Goal: Information Seeking & Learning: Learn about a topic

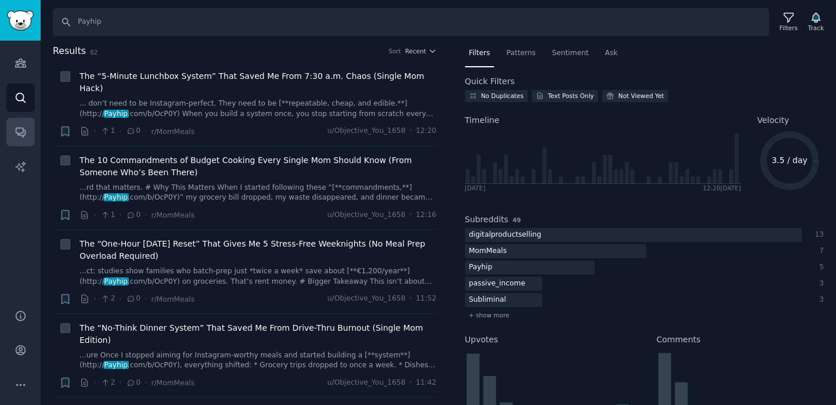
scroll to position [98, 0]
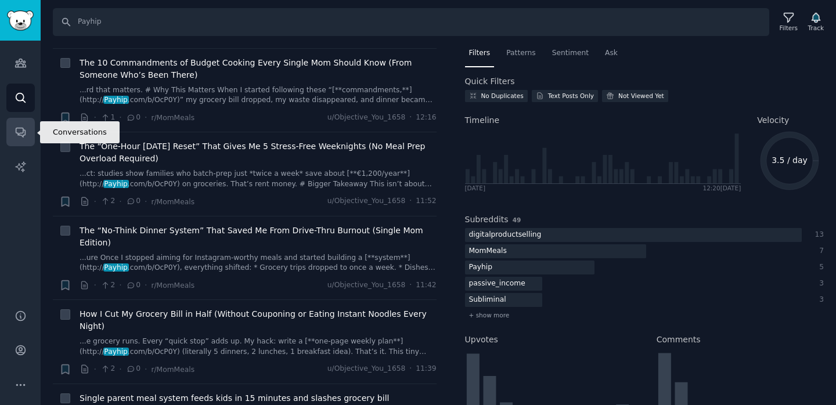
click at [17, 132] on icon "Sidebar" at bounding box center [21, 132] width 12 height 12
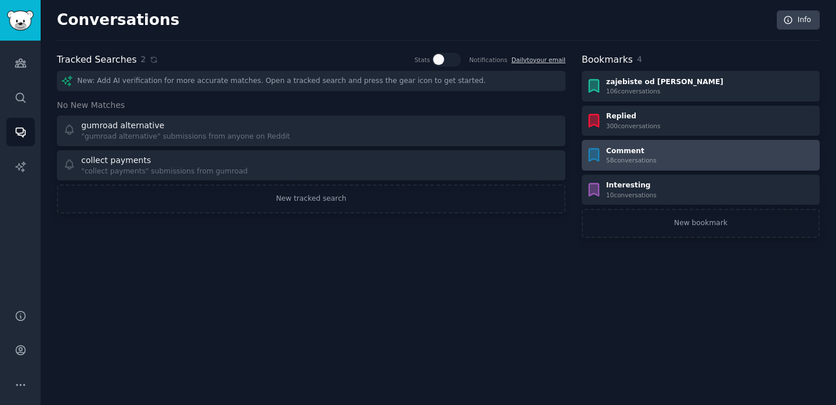
click at [634, 162] on div "58 conversation s" at bounding box center [631, 160] width 51 height 8
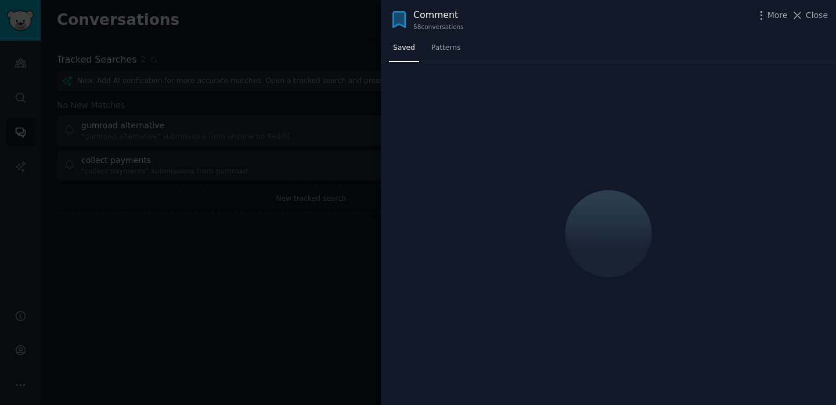
click at [346, 43] on div at bounding box center [418, 202] width 836 height 405
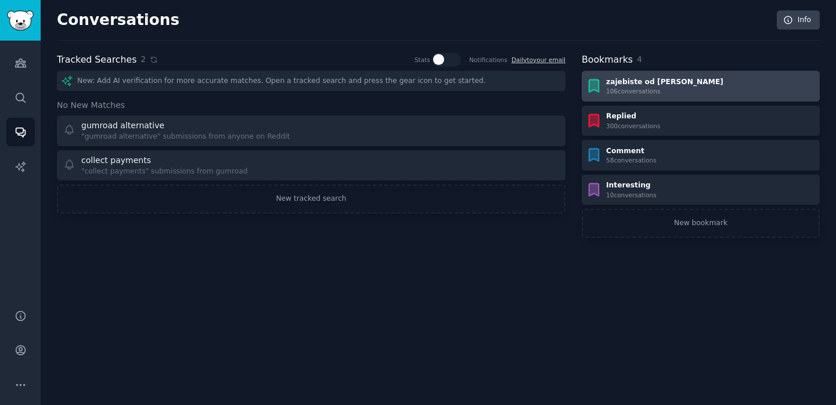
click at [641, 82] on div "zajebiste od [PERSON_NAME]" at bounding box center [664, 82] width 117 height 10
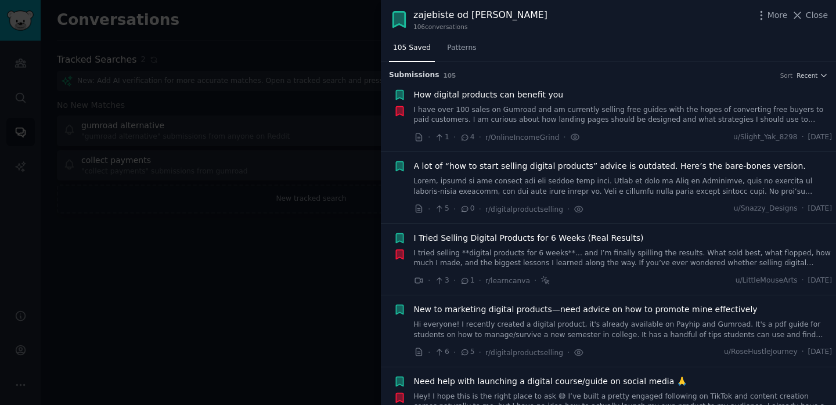
click at [474, 182] on link at bounding box center [623, 187] width 419 height 20
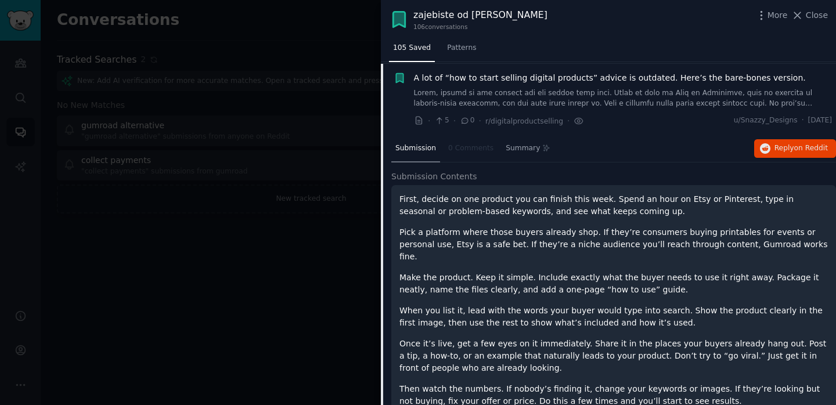
scroll to position [90, 0]
